Goal: Information Seeking & Learning: Learn about a topic

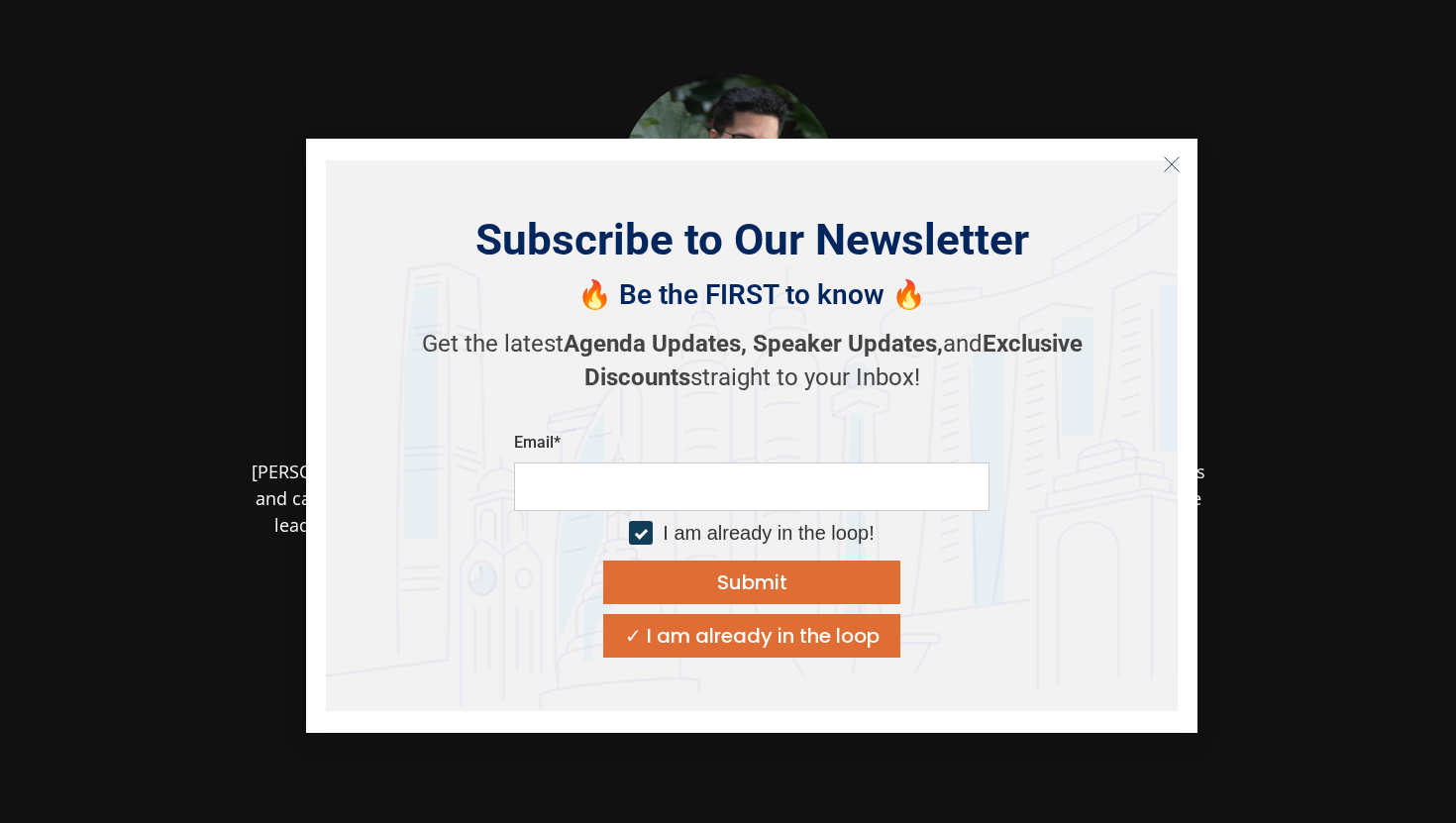
click at [1169, 166] on icon "Close" at bounding box center [1172, 164] width 18 height 18
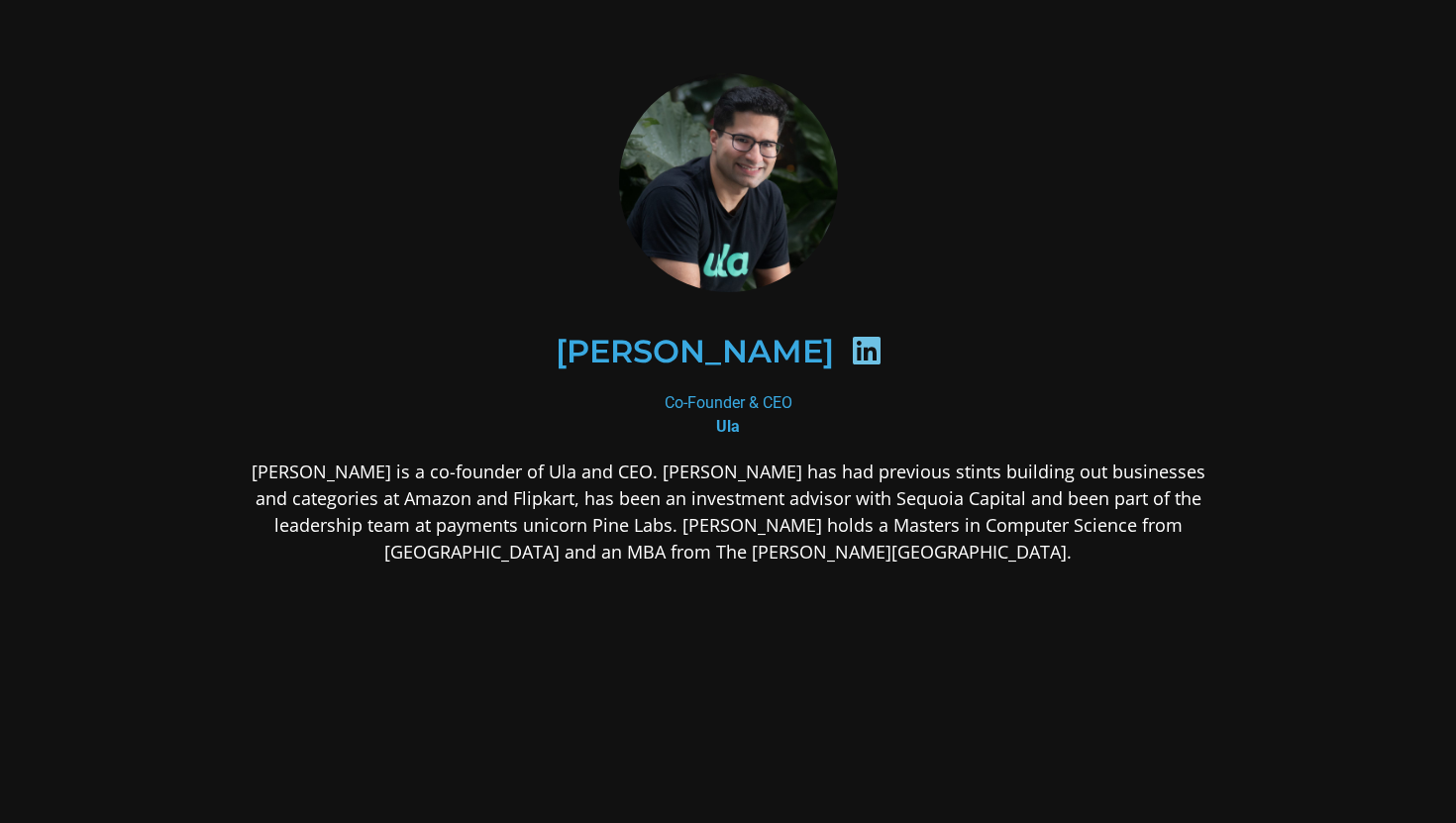
click at [959, 527] on p "[PERSON_NAME] is a co-founder of Ula and CEO. [PERSON_NAME] has had previous st…" at bounding box center [728, 511] width 963 height 107
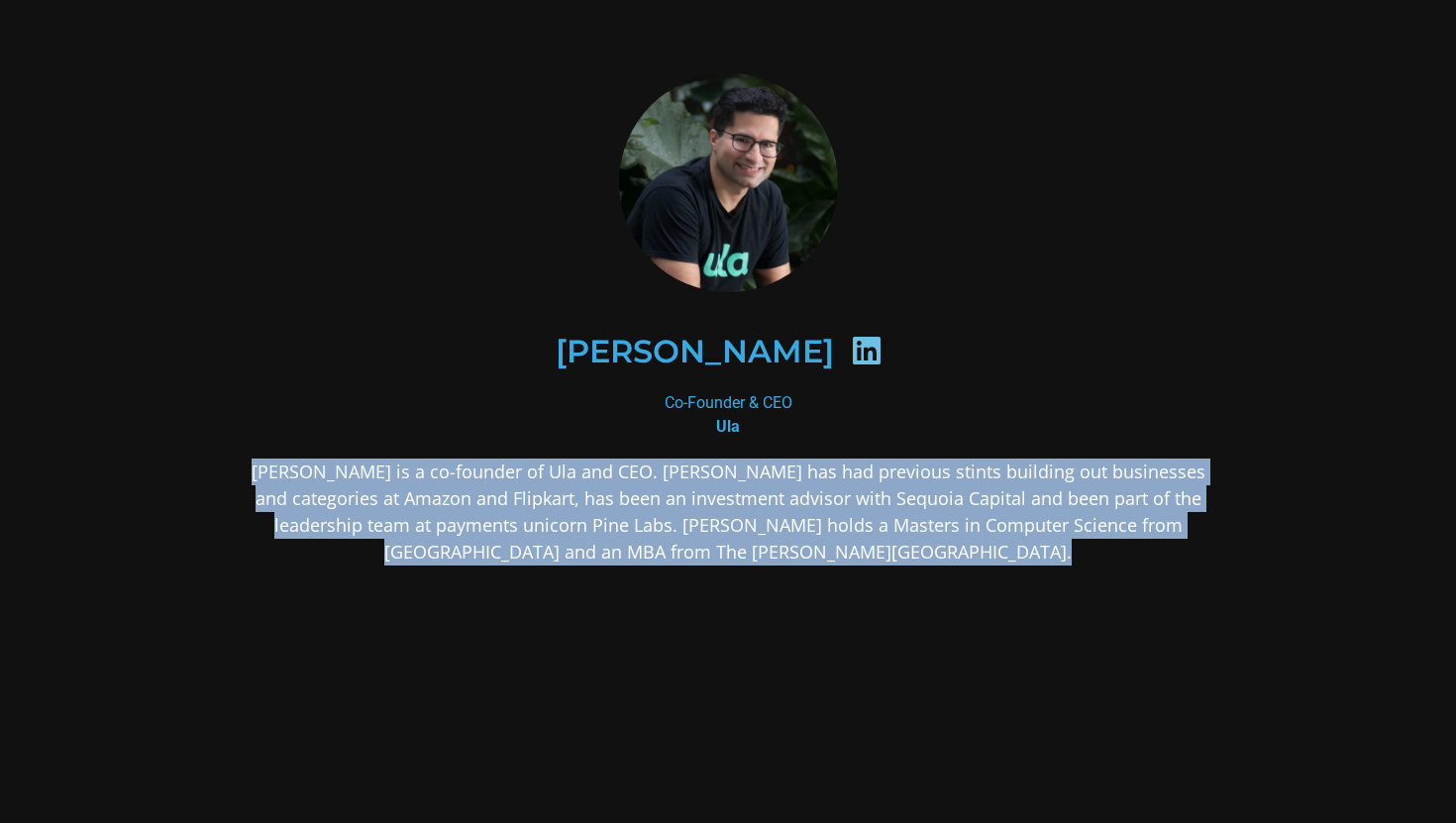
click at [959, 527] on p "[PERSON_NAME] is a co-founder of Ula and CEO. [PERSON_NAME] has had previous st…" at bounding box center [728, 511] width 963 height 107
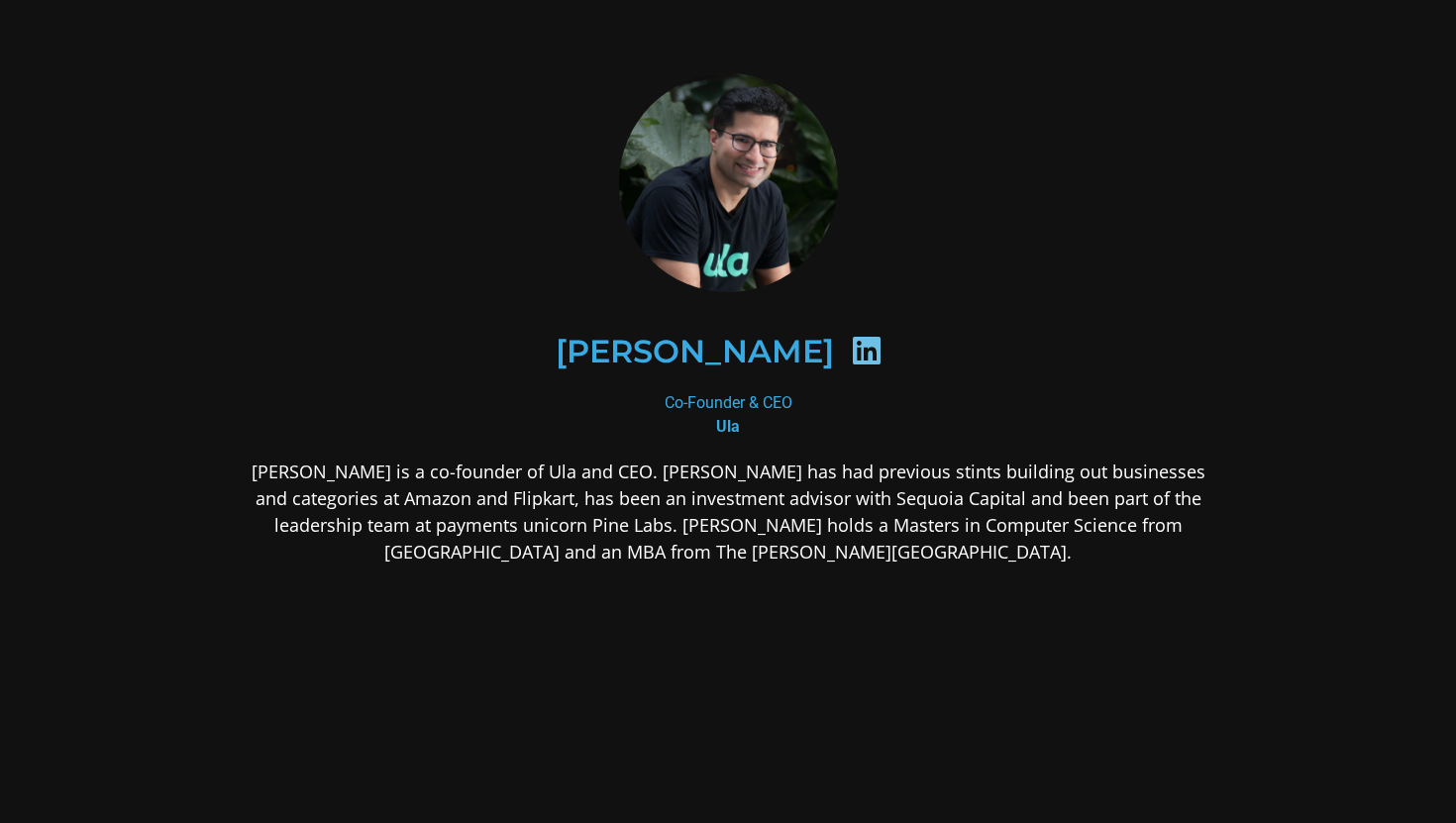
click at [959, 527] on p "[PERSON_NAME] is a co-founder of Ula and CEO. [PERSON_NAME] has had previous st…" at bounding box center [728, 511] width 963 height 107
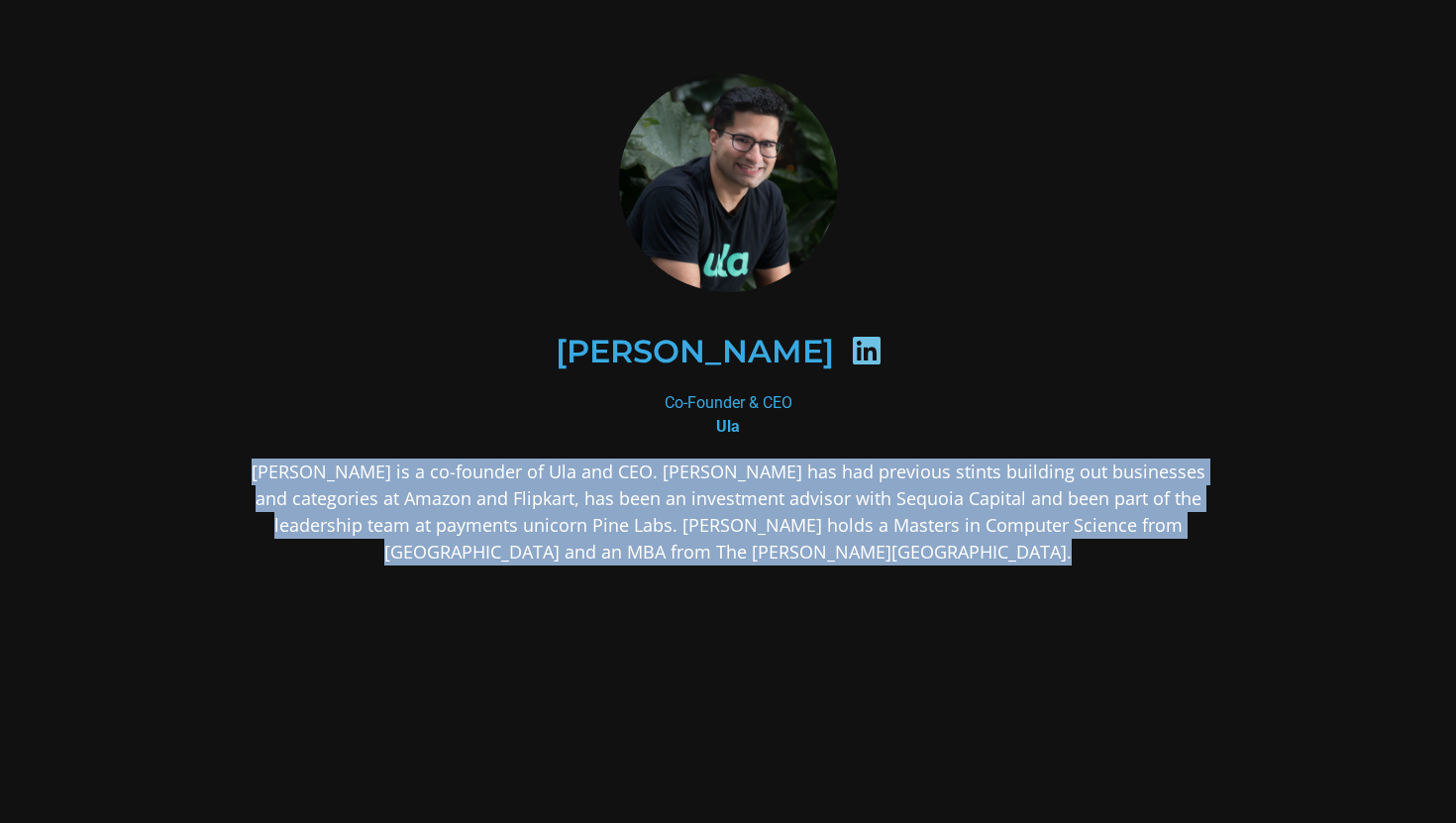
click at [1002, 527] on p "[PERSON_NAME] is a co-founder of Ula and CEO. [PERSON_NAME] has had previous st…" at bounding box center [728, 511] width 963 height 107
